Goal: Complete application form: Complete application form

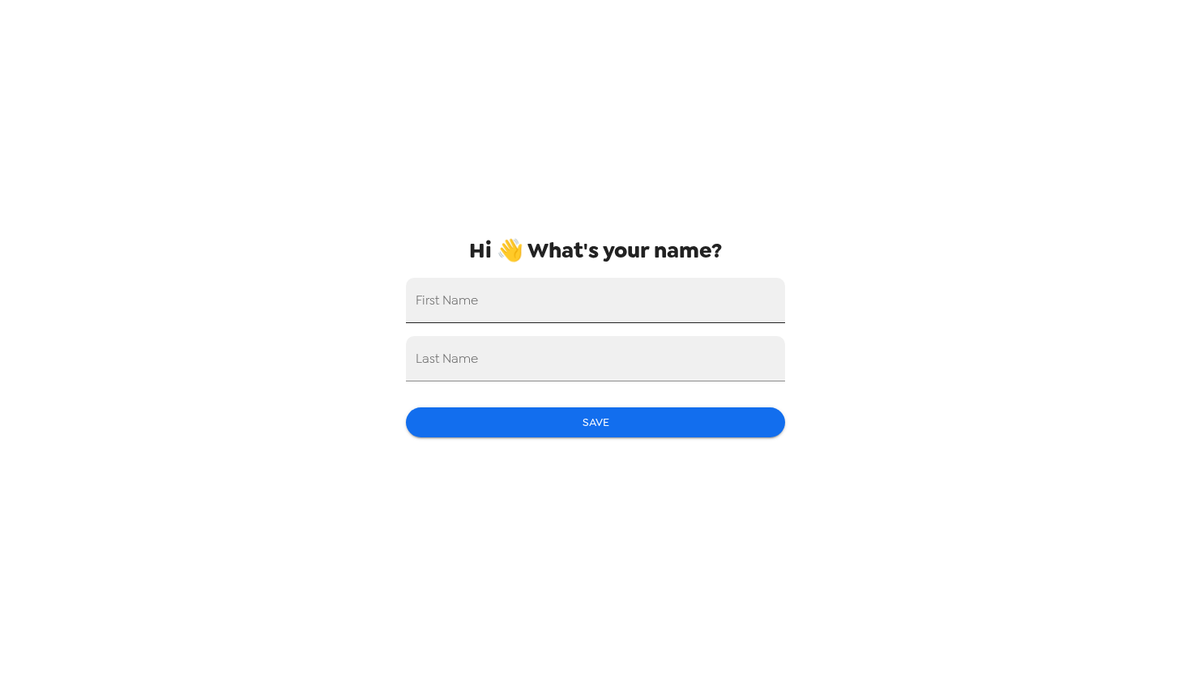
click at [588, 298] on input "First Name" at bounding box center [595, 300] width 379 height 45
type input "Catalina"
click at [593, 365] on input "Last Name" at bounding box center [595, 358] width 379 height 45
type input "Sanchez"
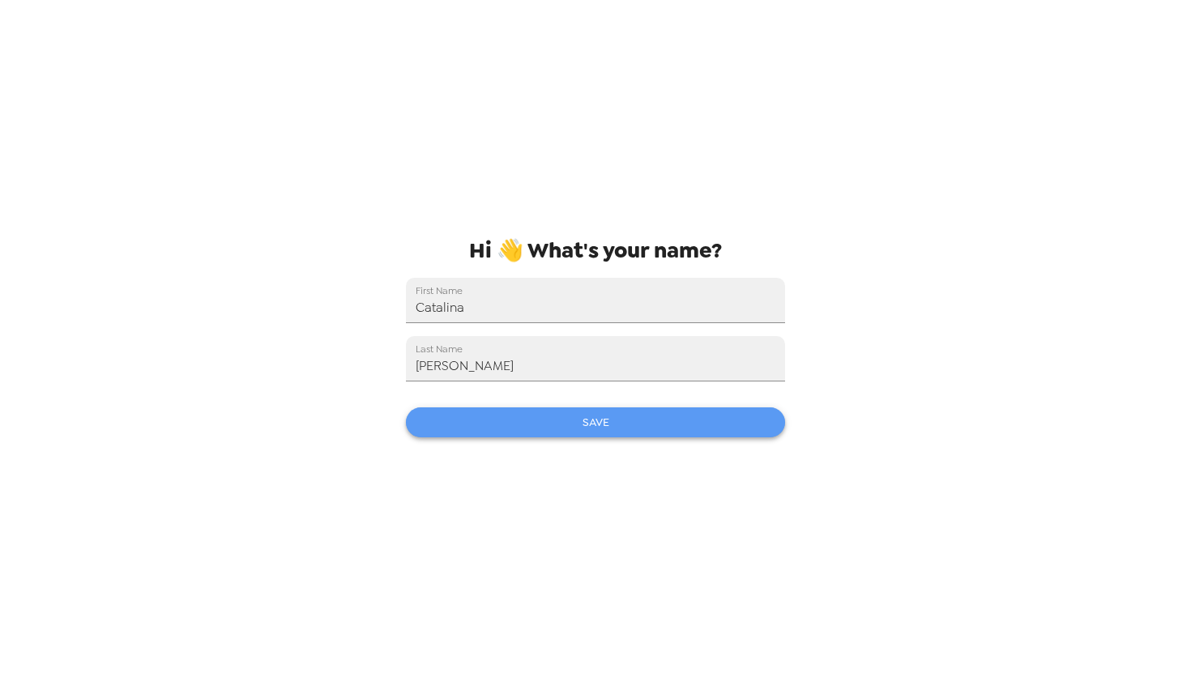
click at [448, 423] on button "Save" at bounding box center [595, 423] width 379 height 30
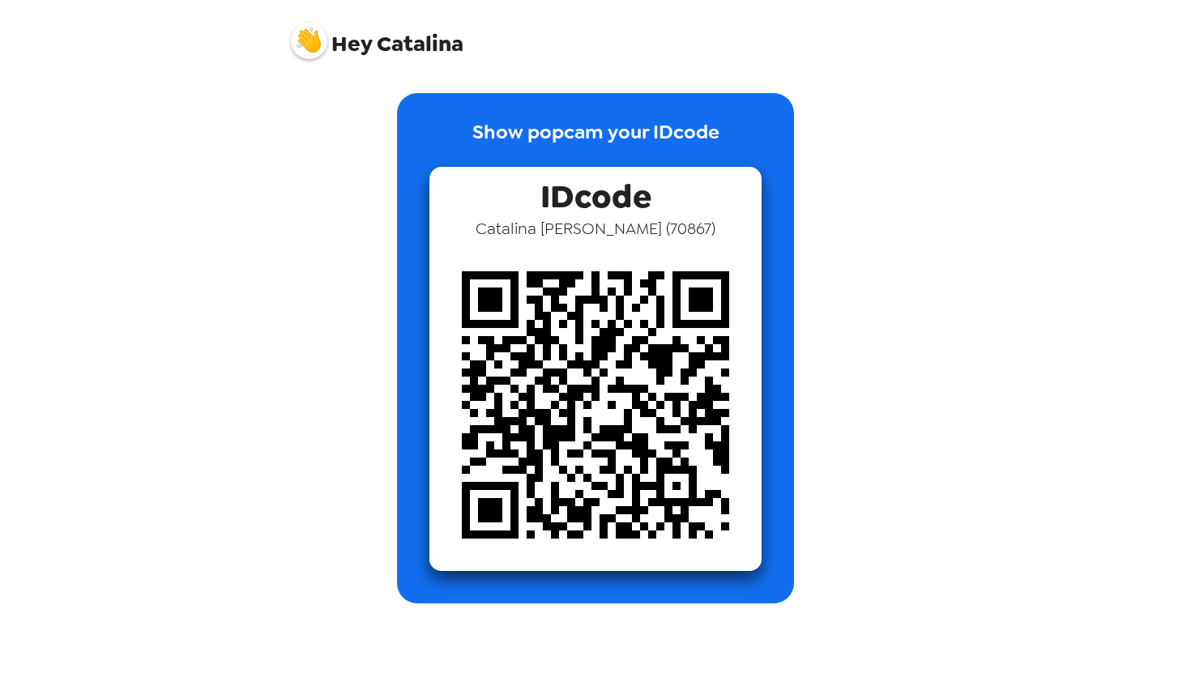
click at [626, 133] on p "Show popcam your IDcode" at bounding box center [595, 141] width 247 height 49
click at [633, 377] on img at bounding box center [595, 405] width 332 height 332
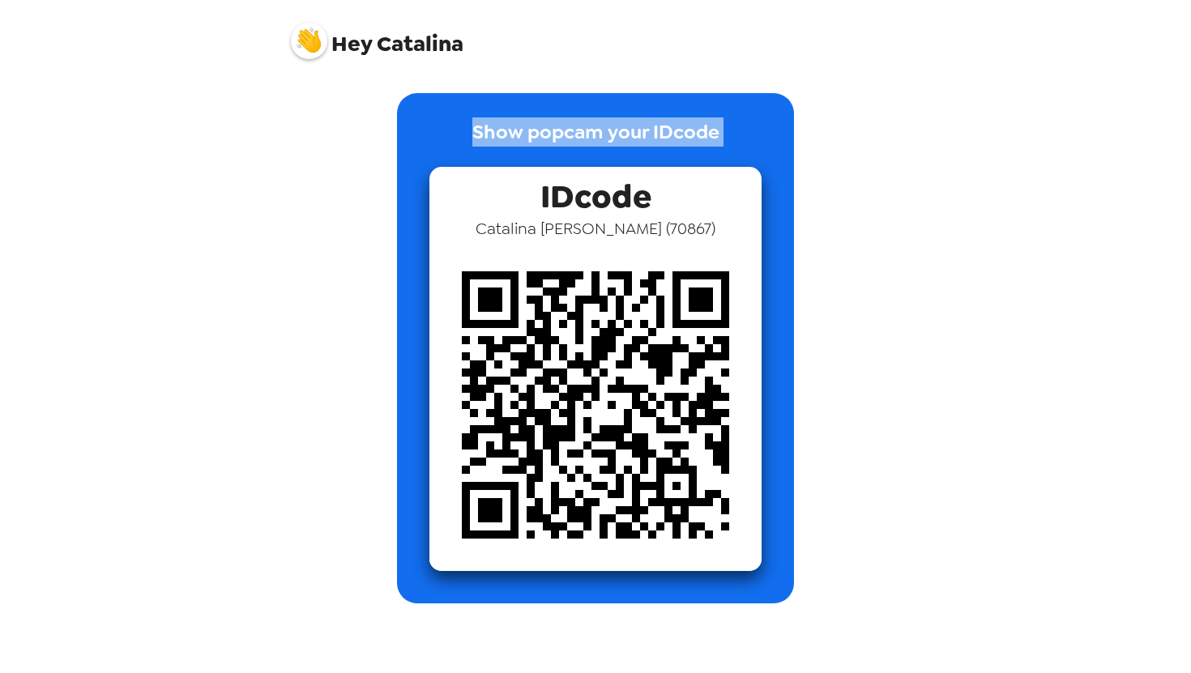
click at [633, 377] on img at bounding box center [595, 405] width 332 height 332
click at [626, 128] on p "Show popcam your IDcode" at bounding box center [595, 141] width 247 height 49
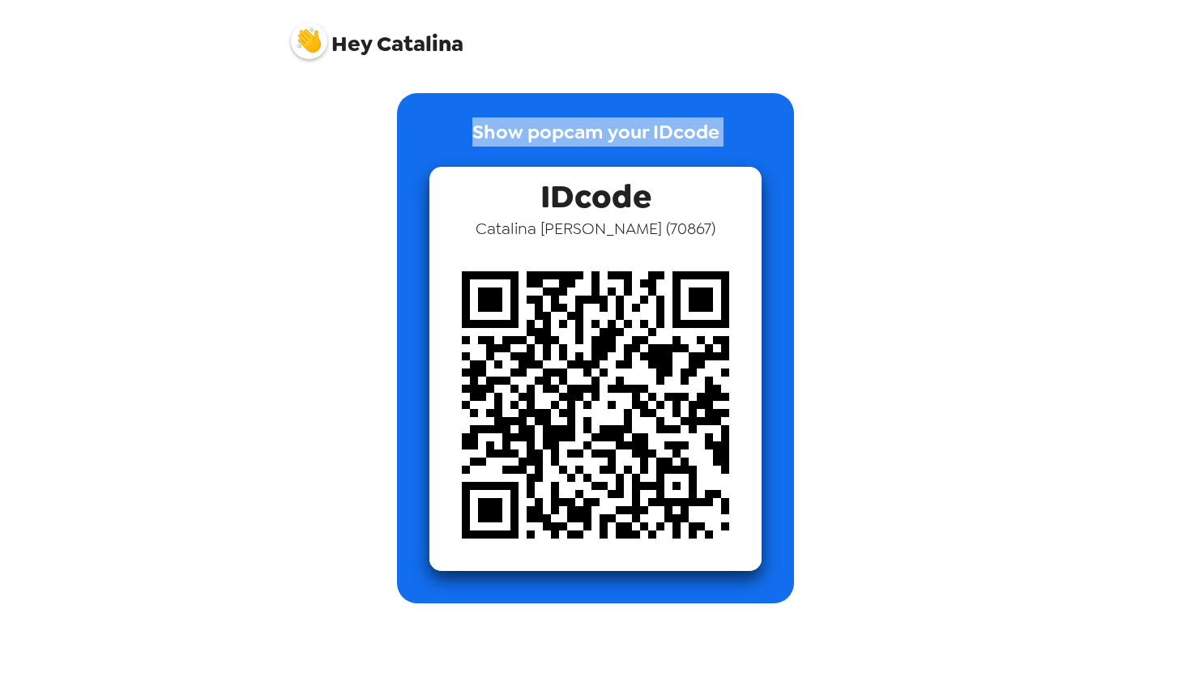
click at [626, 128] on p "Show popcam your IDcode" at bounding box center [595, 141] width 247 height 49
